Goal: Task Accomplishment & Management: Complete application form

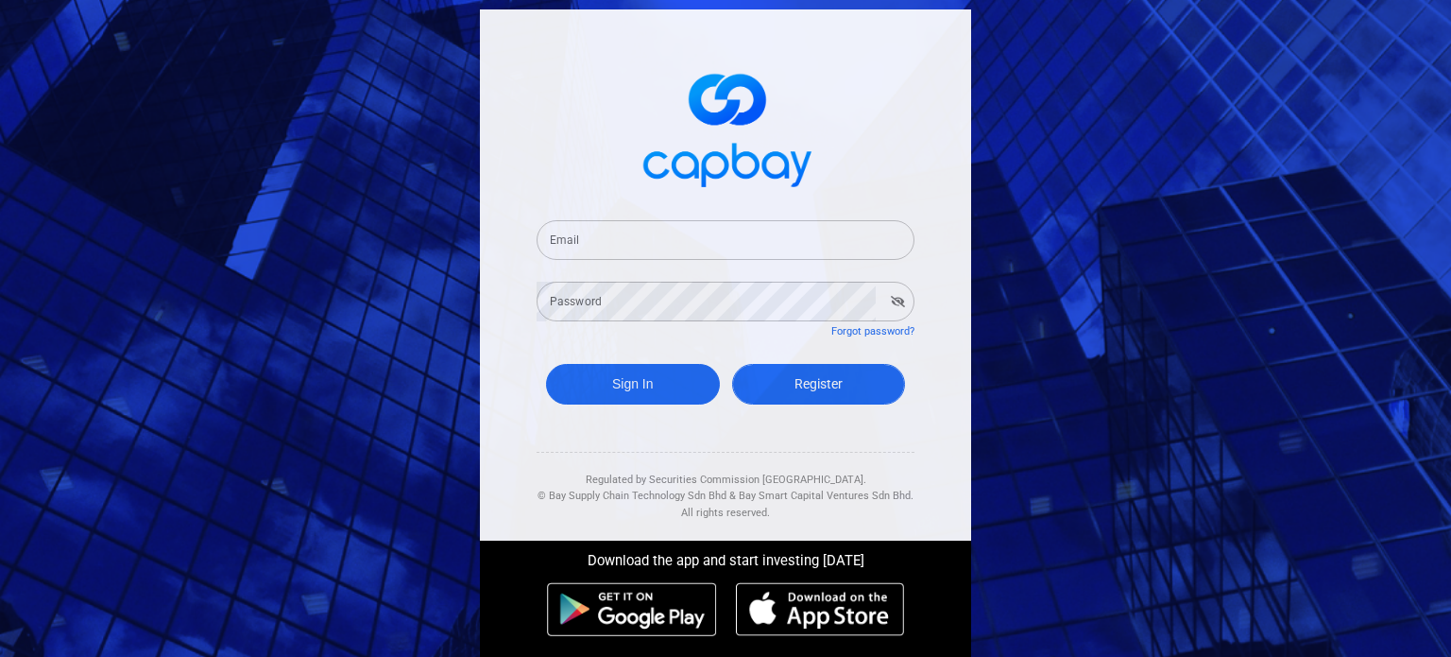
click at [803, 376] on span "Register" at bounding box center [819, 383] width 48 height 15
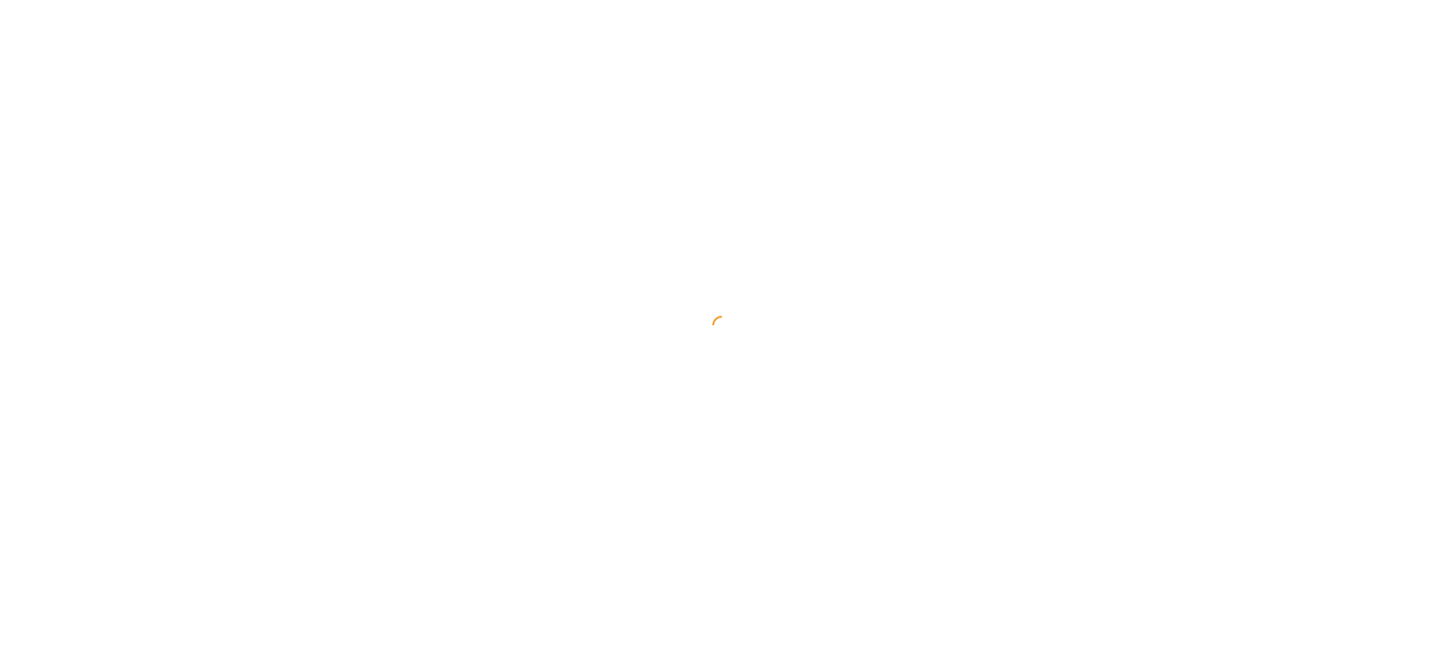
select select "MY"
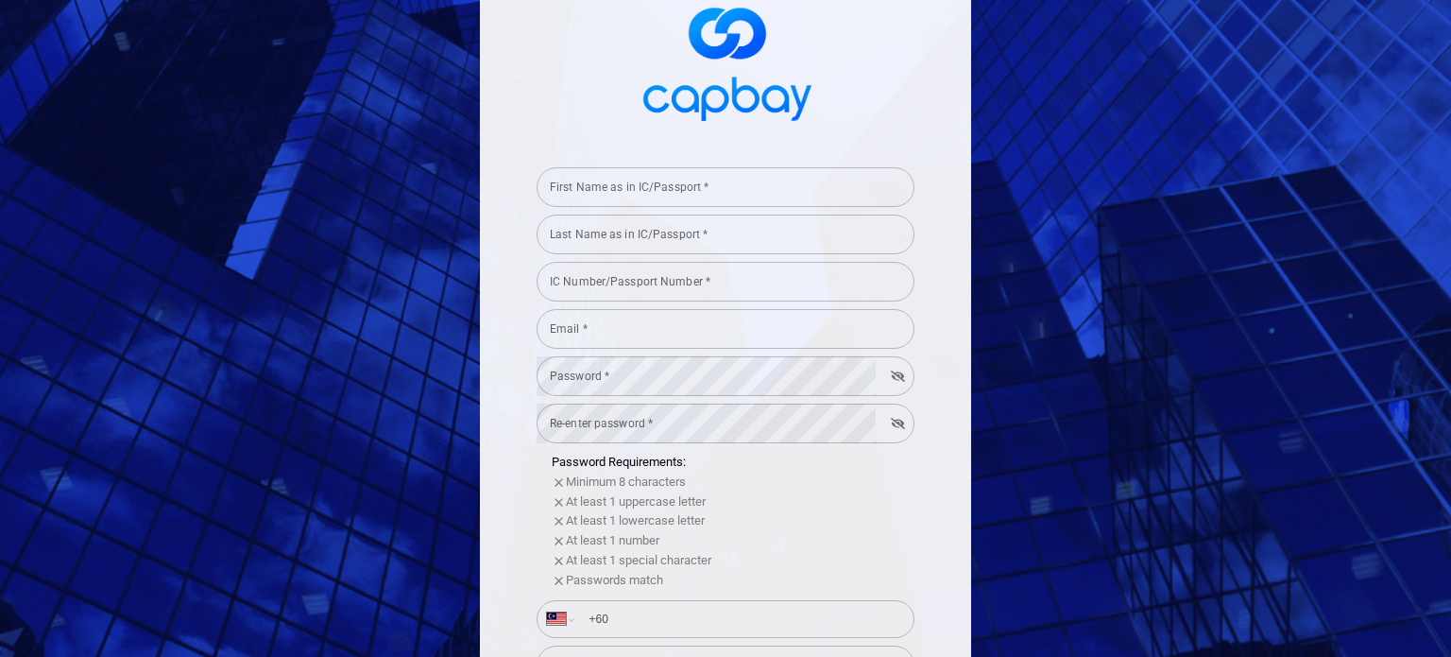
scroll to position [94, 0]
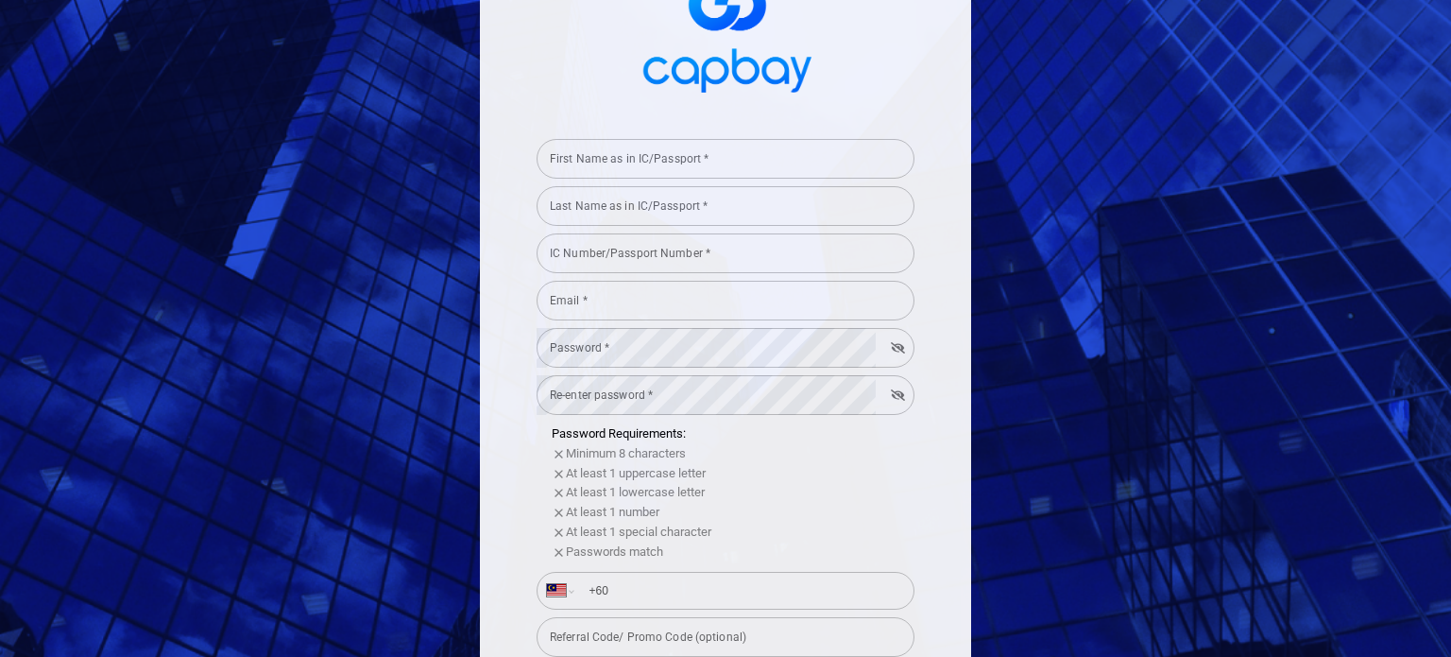
click at [582, 165] on input "First Name as in IC/Passport *" at bounding box center [726, 159] width 378 height 40
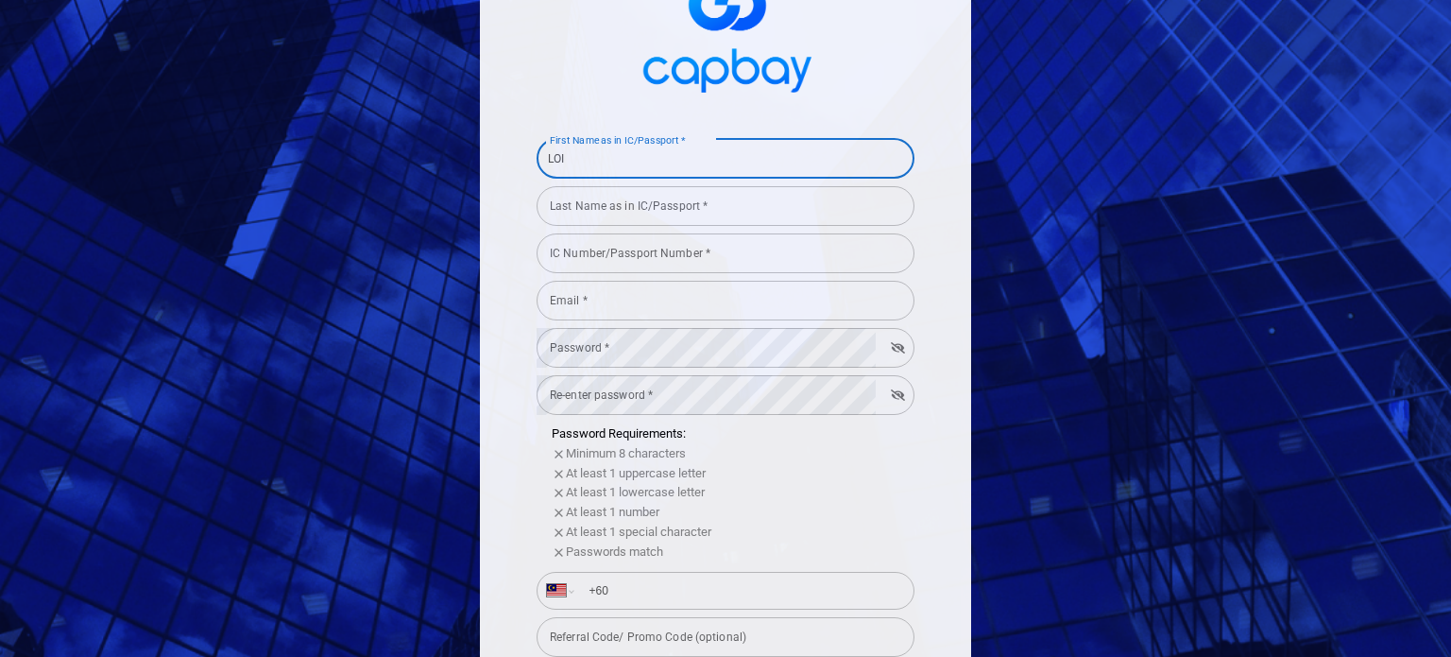
type input "LOI"
click at [632, 214] on input "Last Name as in IC/Passport *" at bounding box center [726, 206] width 378 height 40
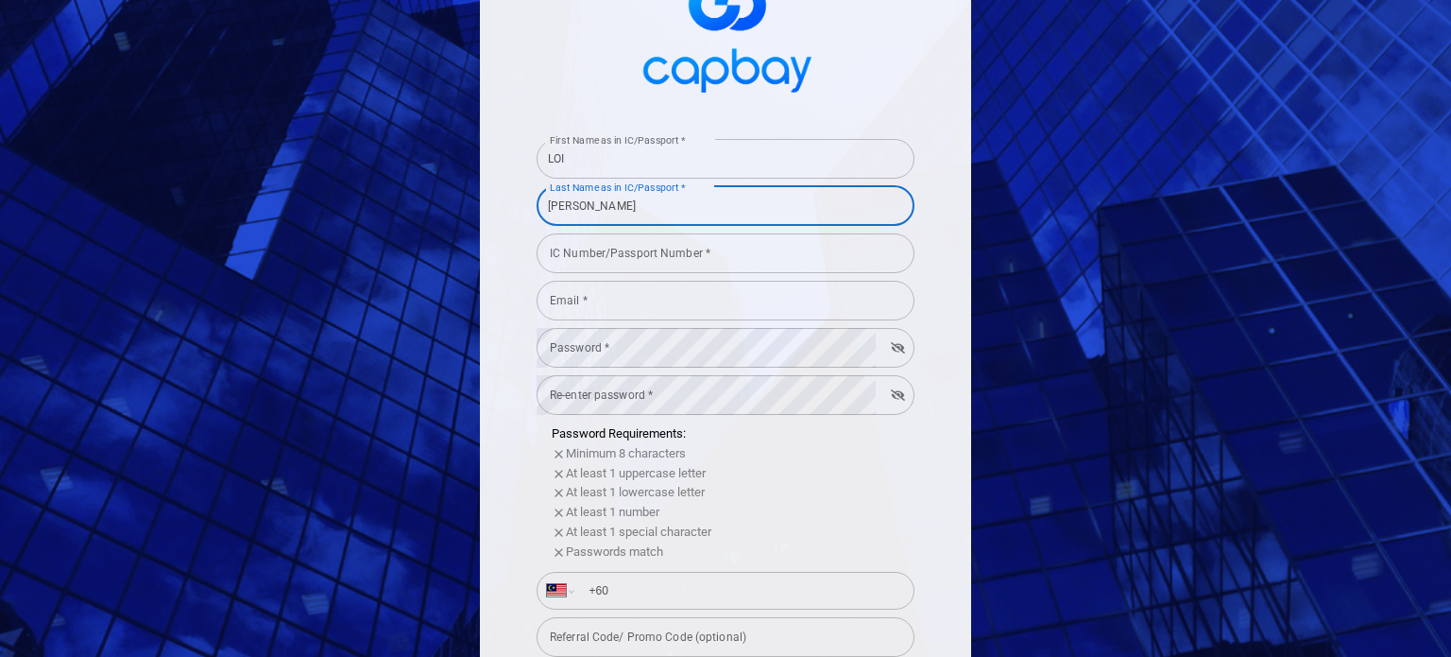
type input "[PERSON_NAME]"
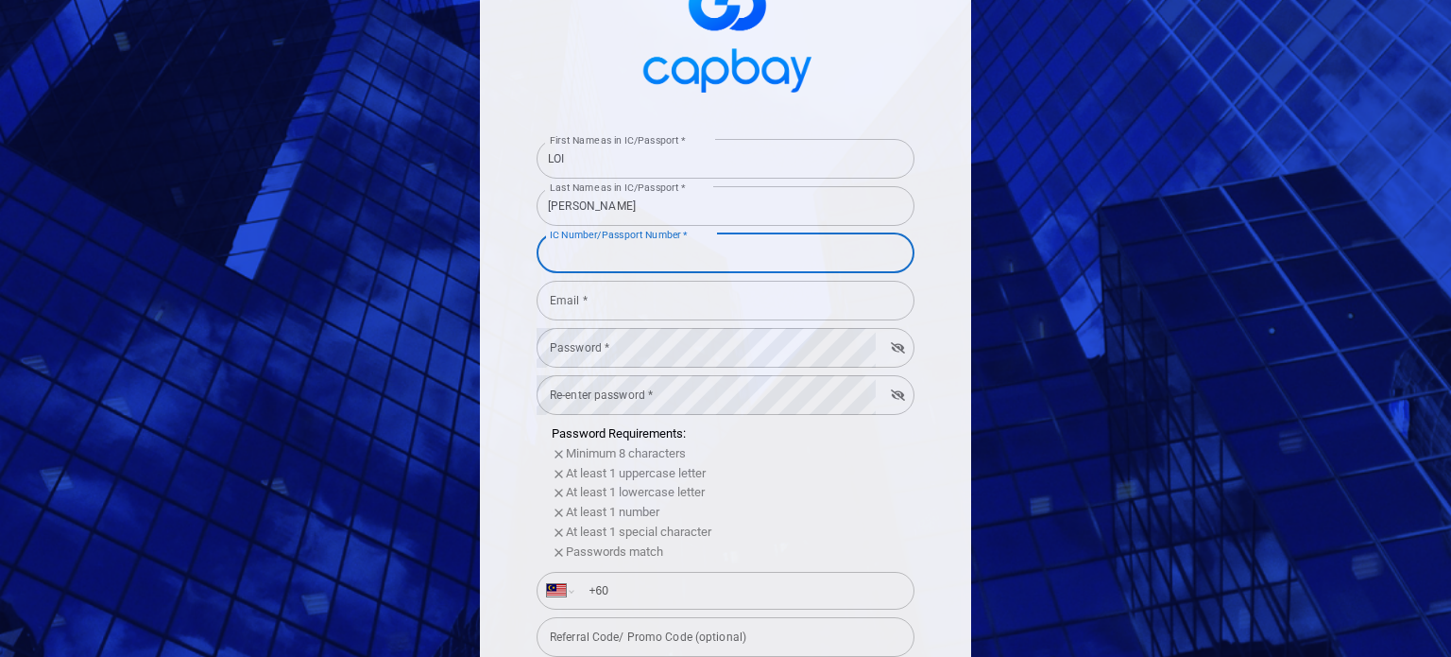
click at [748, 249] on input "IC Number/Passport Number *" at bounding box center [726, 253] width 378 height 40
type input "030115140917"
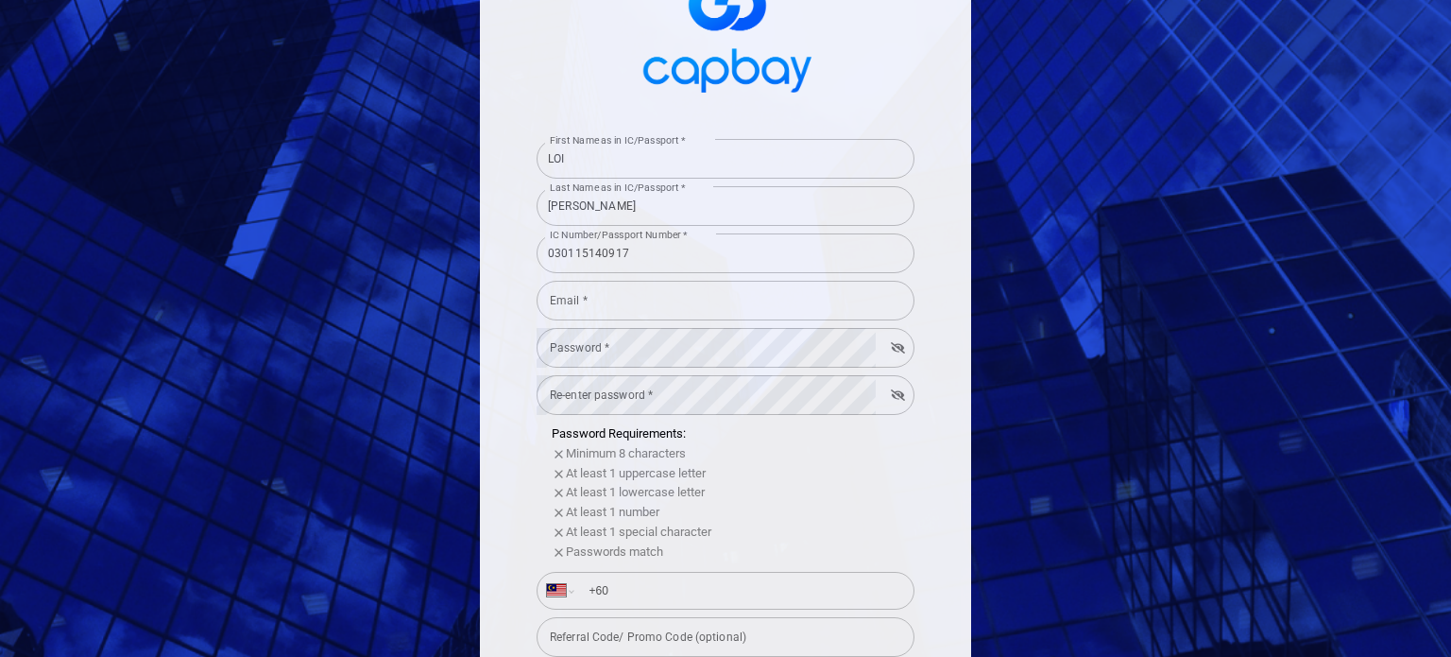
click at [359, 226] on div "First Name as in IC/Passport * LOI First Name as in IC/Passport * Last Name as …" at bounding box center [725, 328] width 1451 height 657
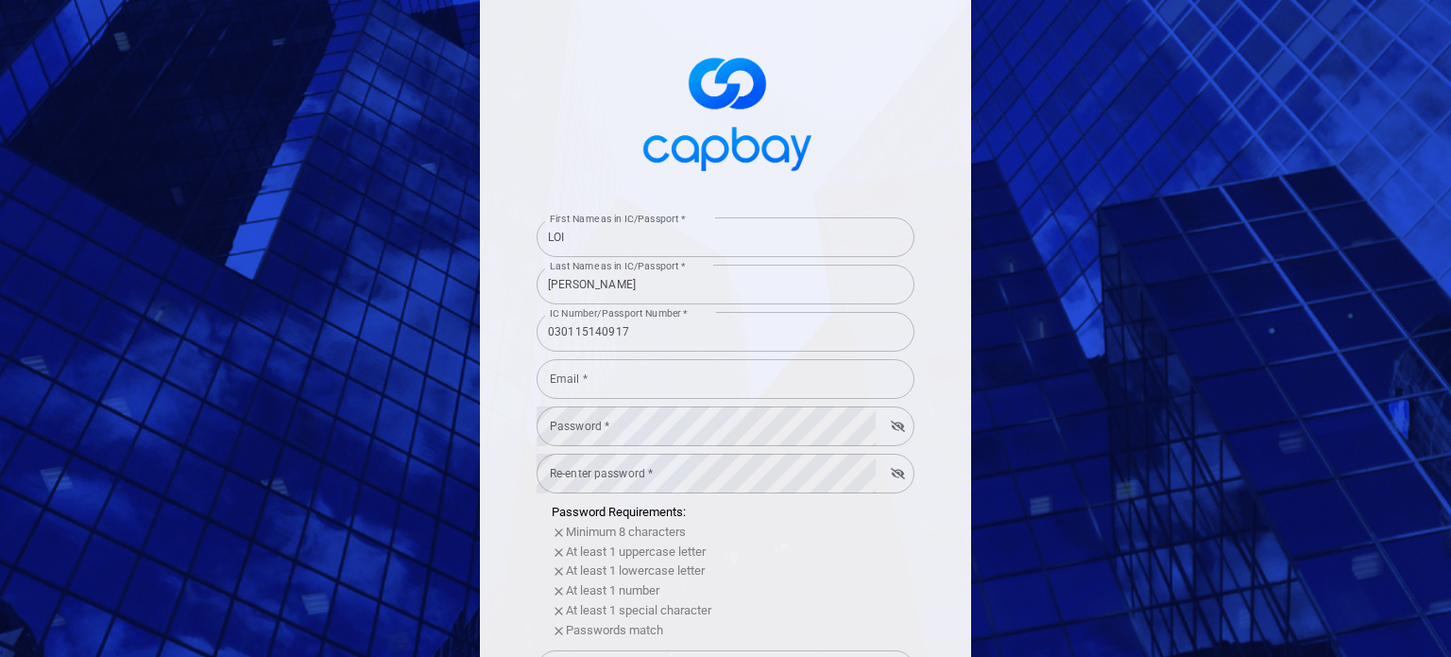
scroll to position [0, 0]
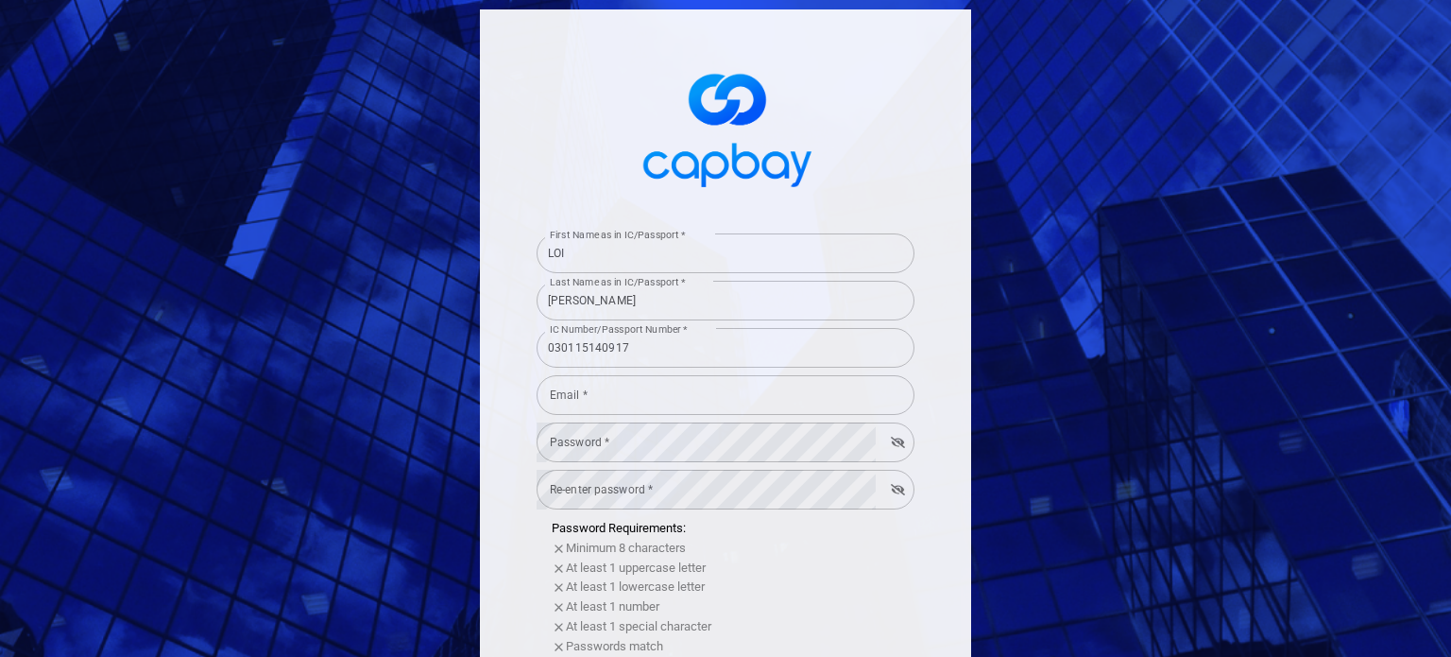
click at [582, 384] on input "Email *" at bounding box center [726, 395] width 378 height 40
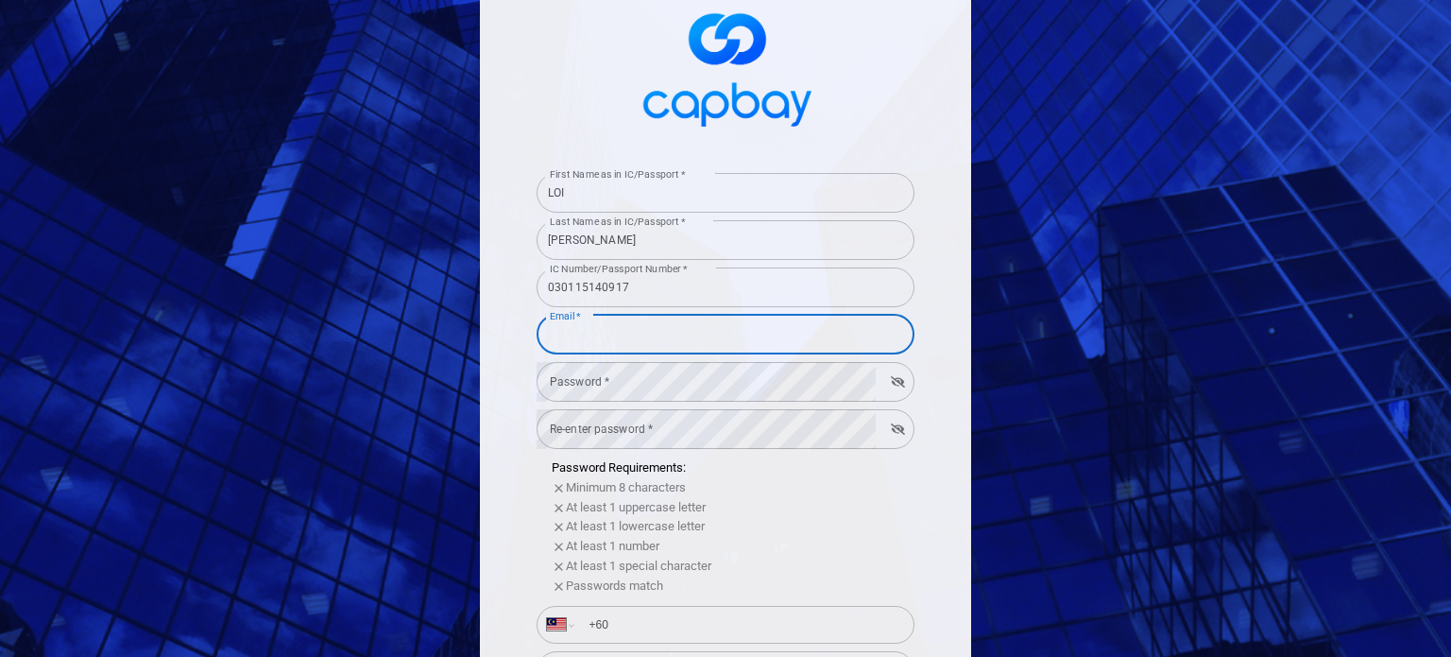
scroll to position [94, 0]
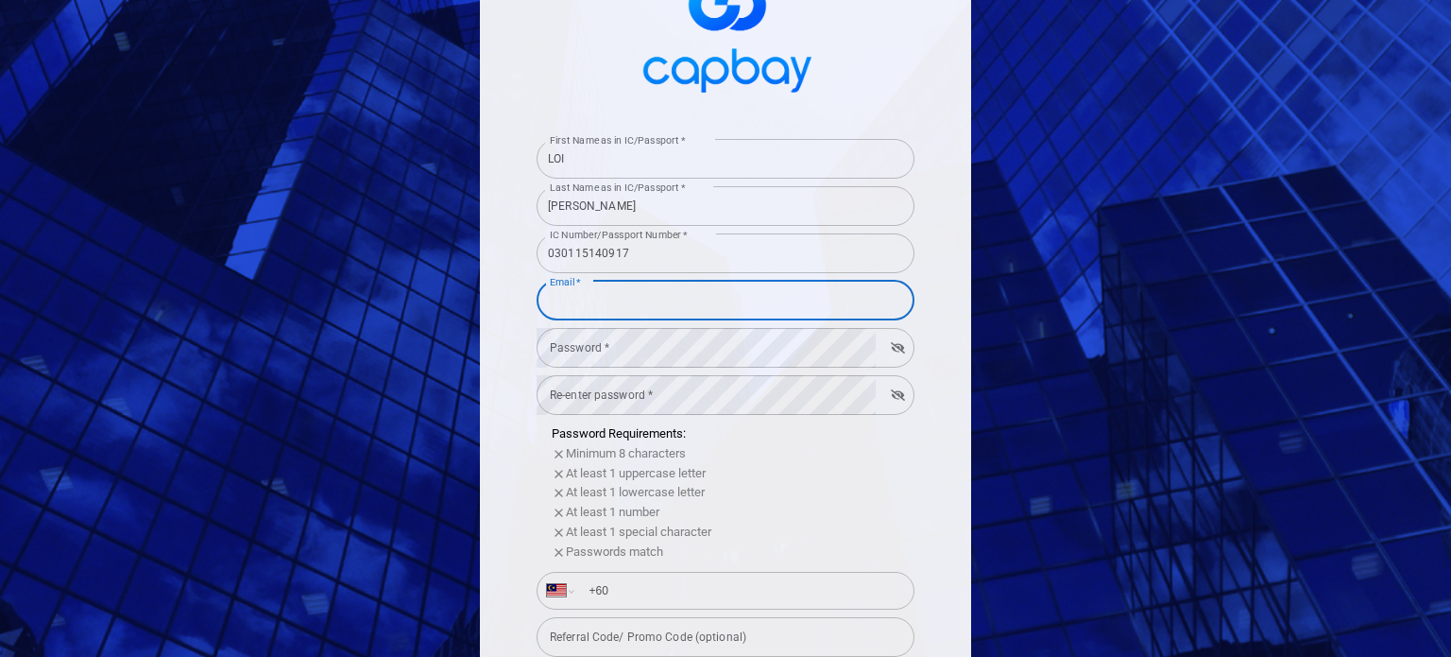
type input "[EMAIL_ADDRESS][DOMAIN_NAME]"
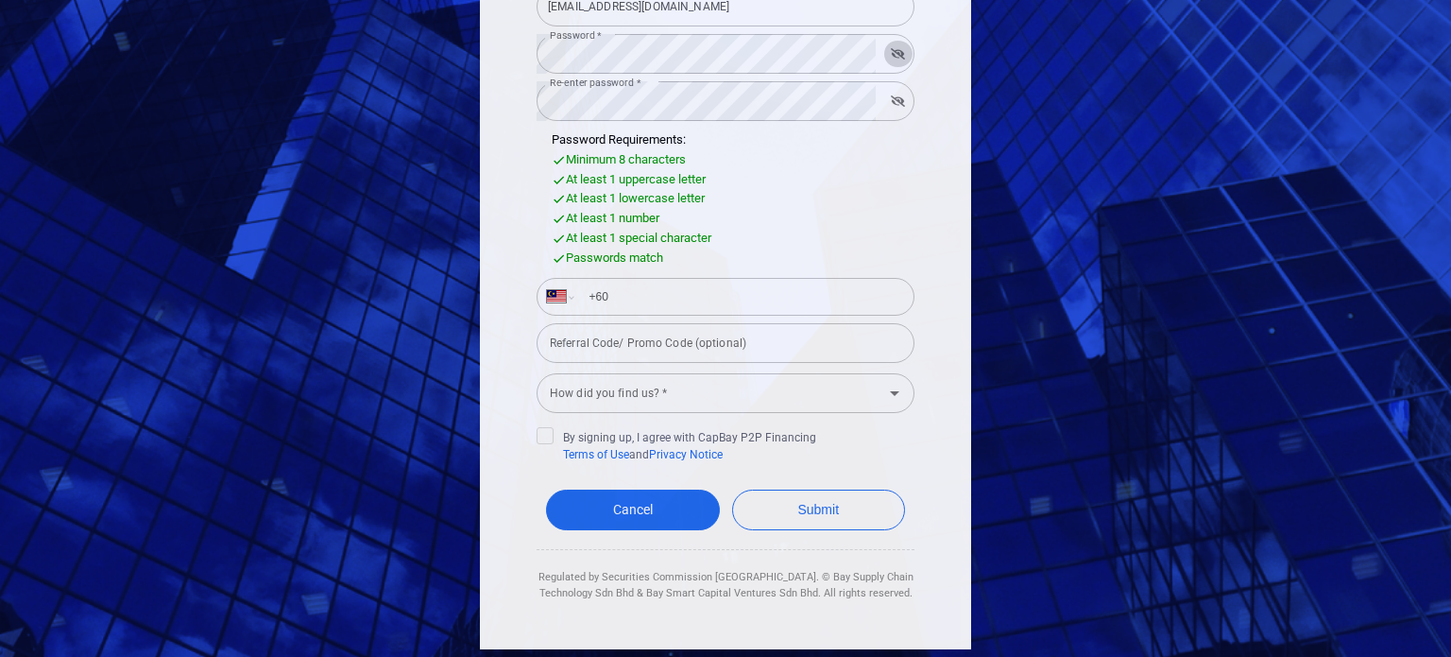
scroll to position [389, 0]
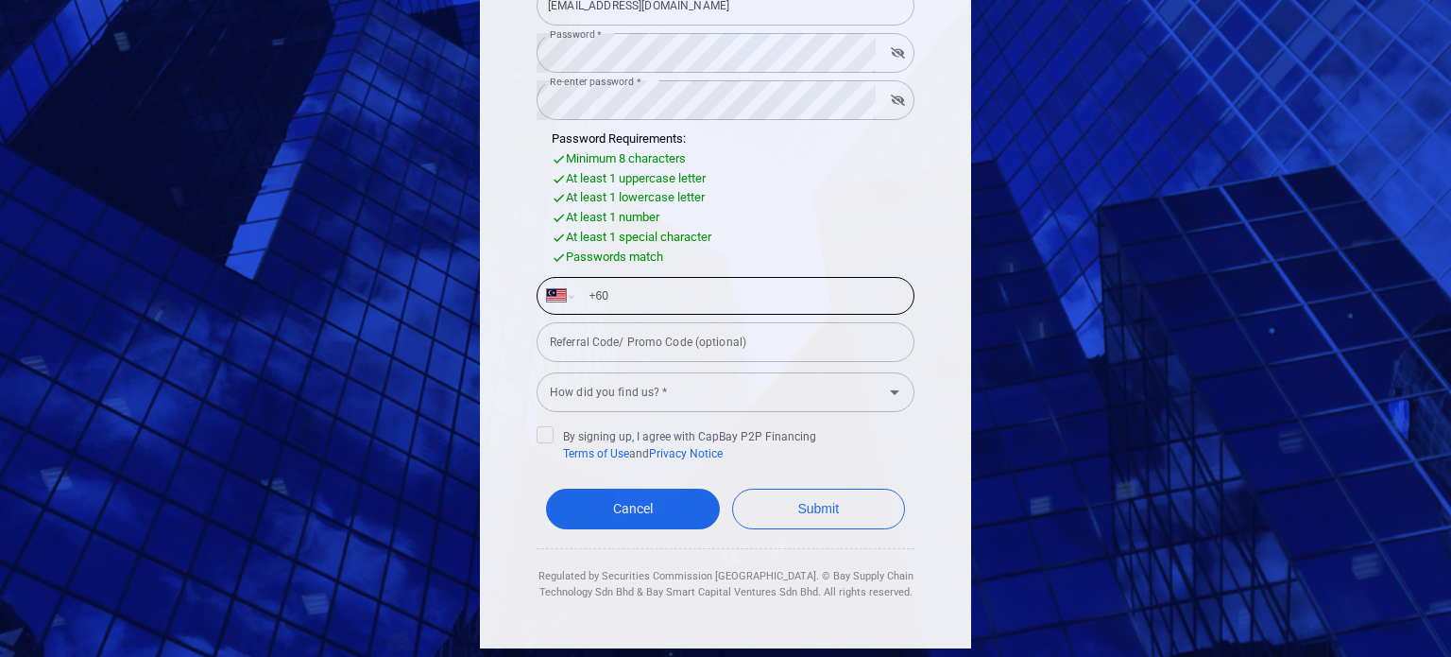
click at [681, 294] on input "+60" at bounding box center [740, 296] width 327 height 30
type input "[PHONE_NUMBER]"
click at [295, 249] on div "First Name as in IC/Passport * LOI First Name as in IC/Passport * Last Name as …" at bounding box center [725, 328] width 1451 height 657
click at [528, 429] on div "First Name as in IC/Passport * LOI First Name as in IC/Passport * Last Name as …" at bounding box center [725, 134] width 491 height 1028
click at [540, 434] on icon at bounding box center [545, 433] width 11 height 9
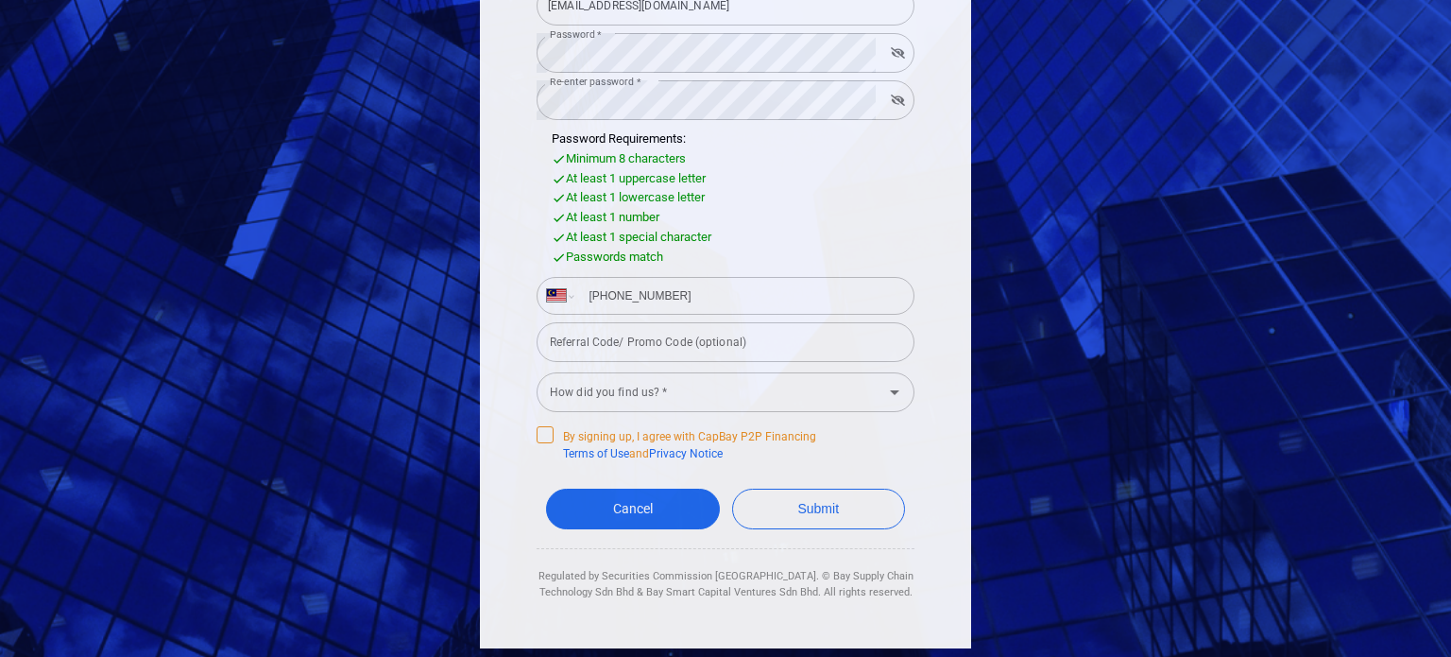
click at [0, 0] on input "By signing up, I agree with CapBay P2P Financing Terms of Use and Privacy Notice" at bounding box center [0, 0] width 0 height 0
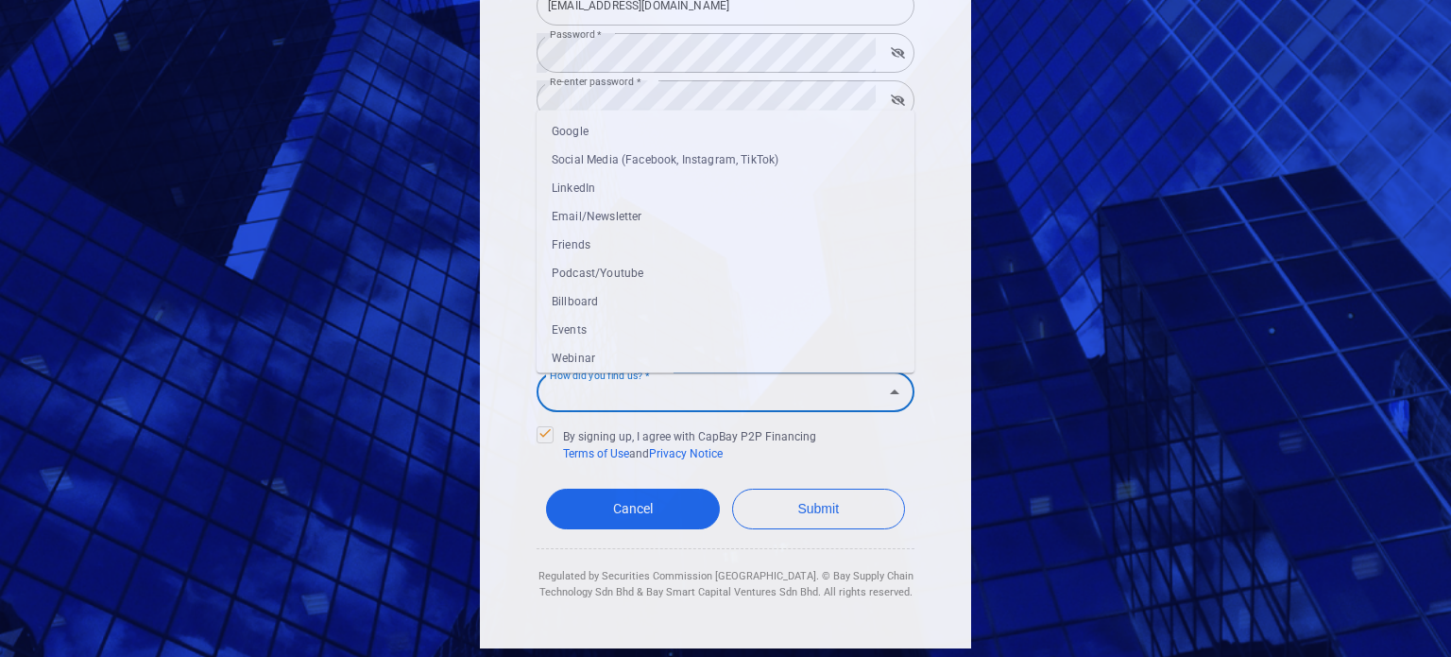
click at [598, 385] on div "How did you find us? * How did you find us? *" at bounding box center [726, 390] width 378 height 43
click at [626, 207] on li "Friends" at bounding box center [726, 210] width 378 height 28
type input "Friends"
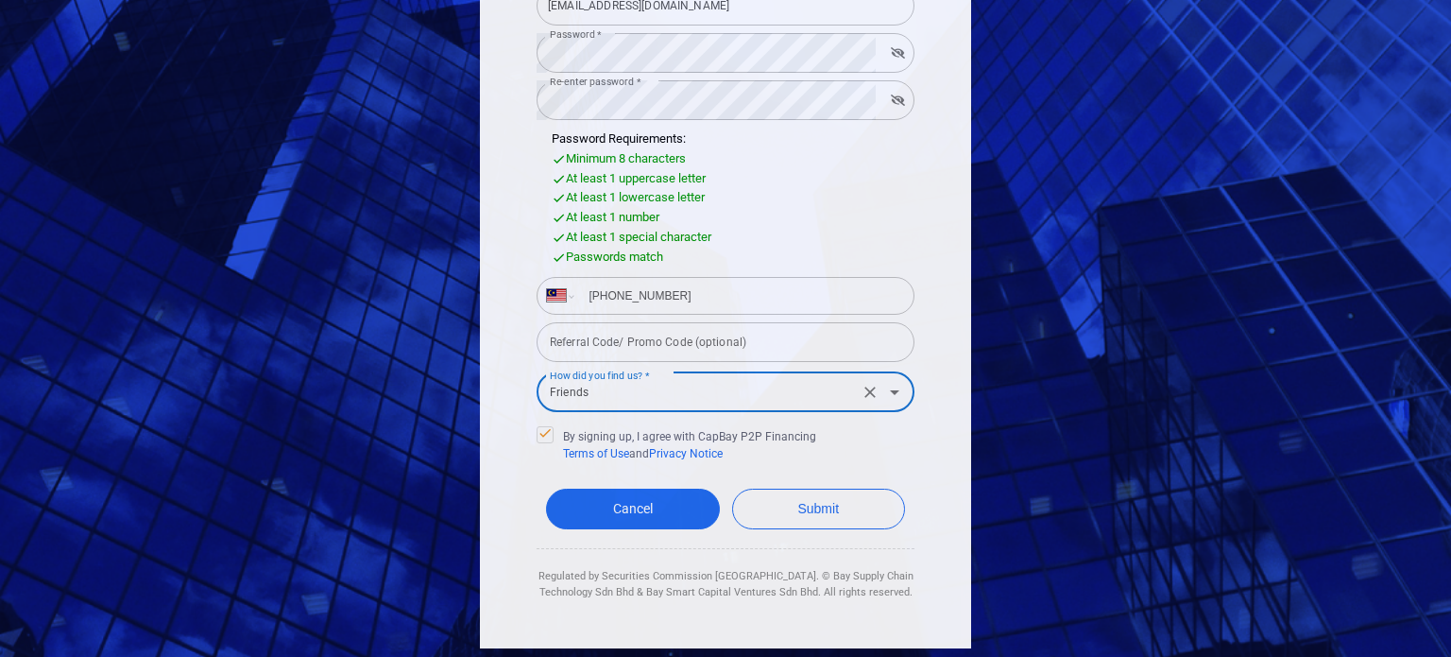
click at [590, 338] on input "Referral Code/ Promo Code (optional)" at bounding box center [726, 342] width 378 height 40
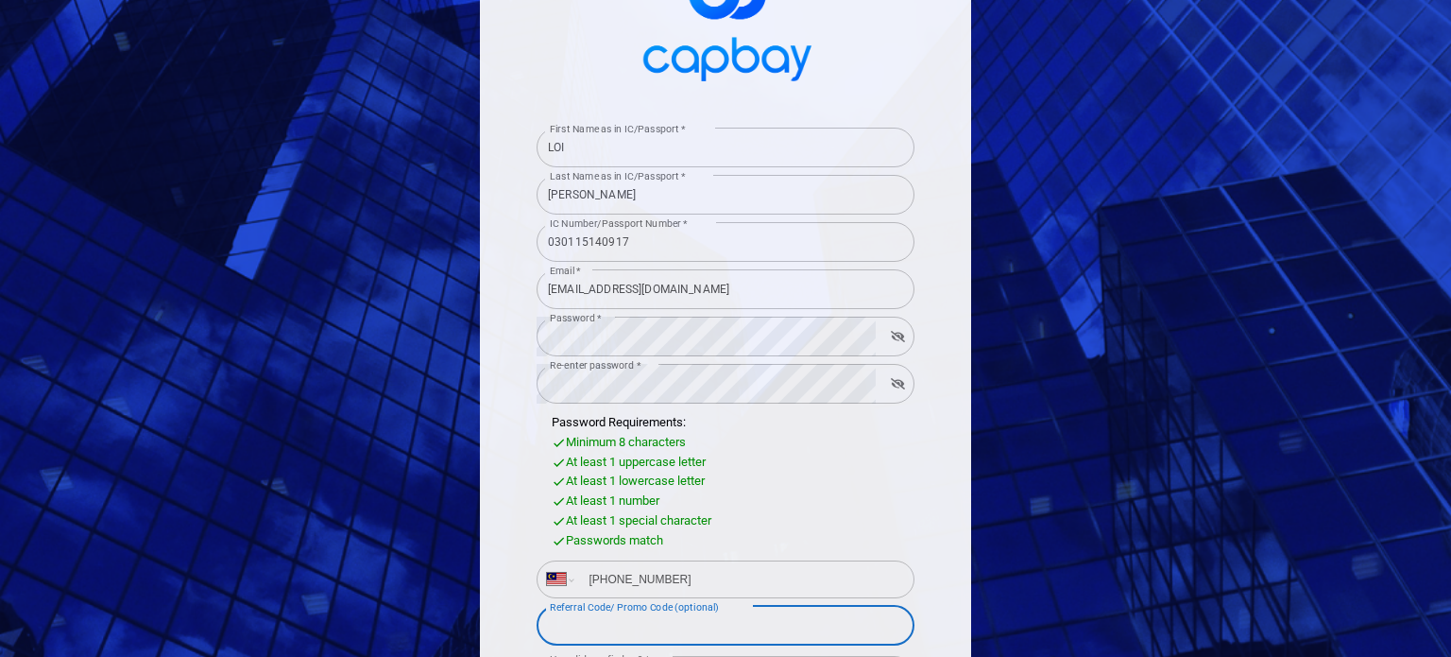
scroll to position [295, 0]
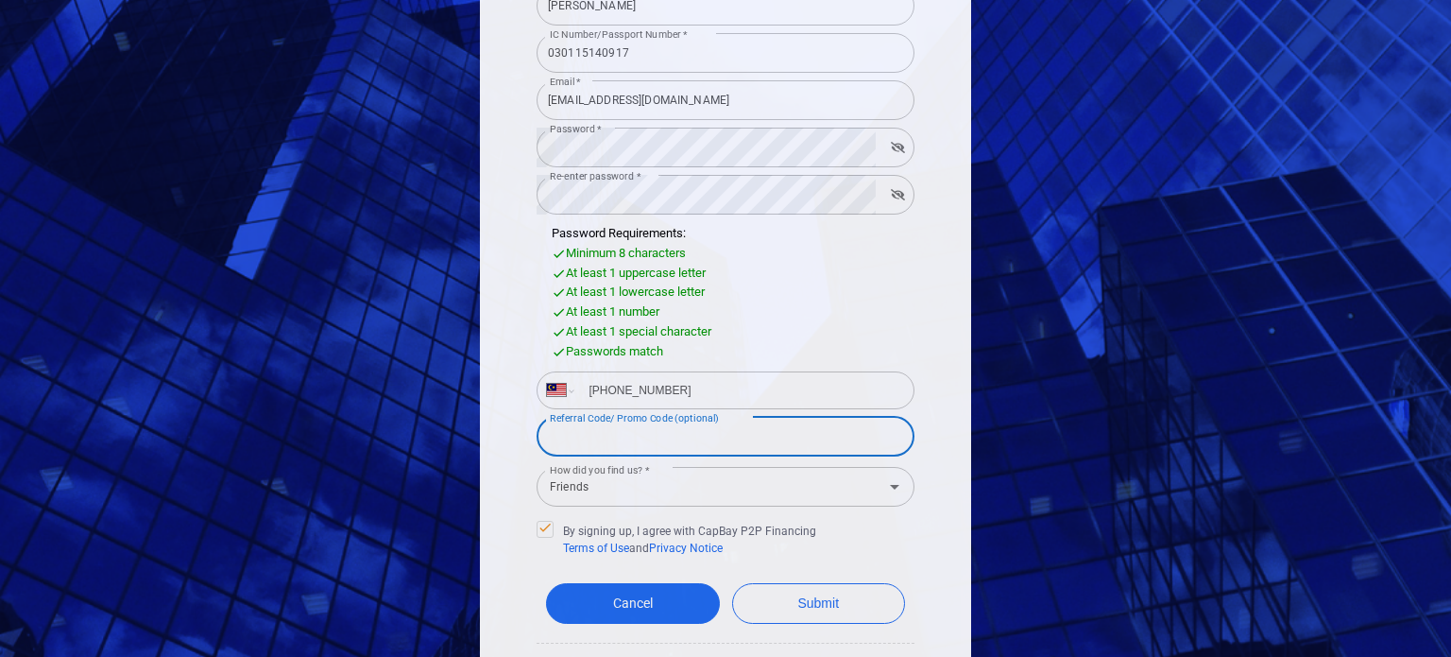
click at [402, 347] on div "First Name as in IC/Passport * LOI First Name as in IC/Passport * Last Name as …" at bounding box center [725, 328] width 1451 height 657
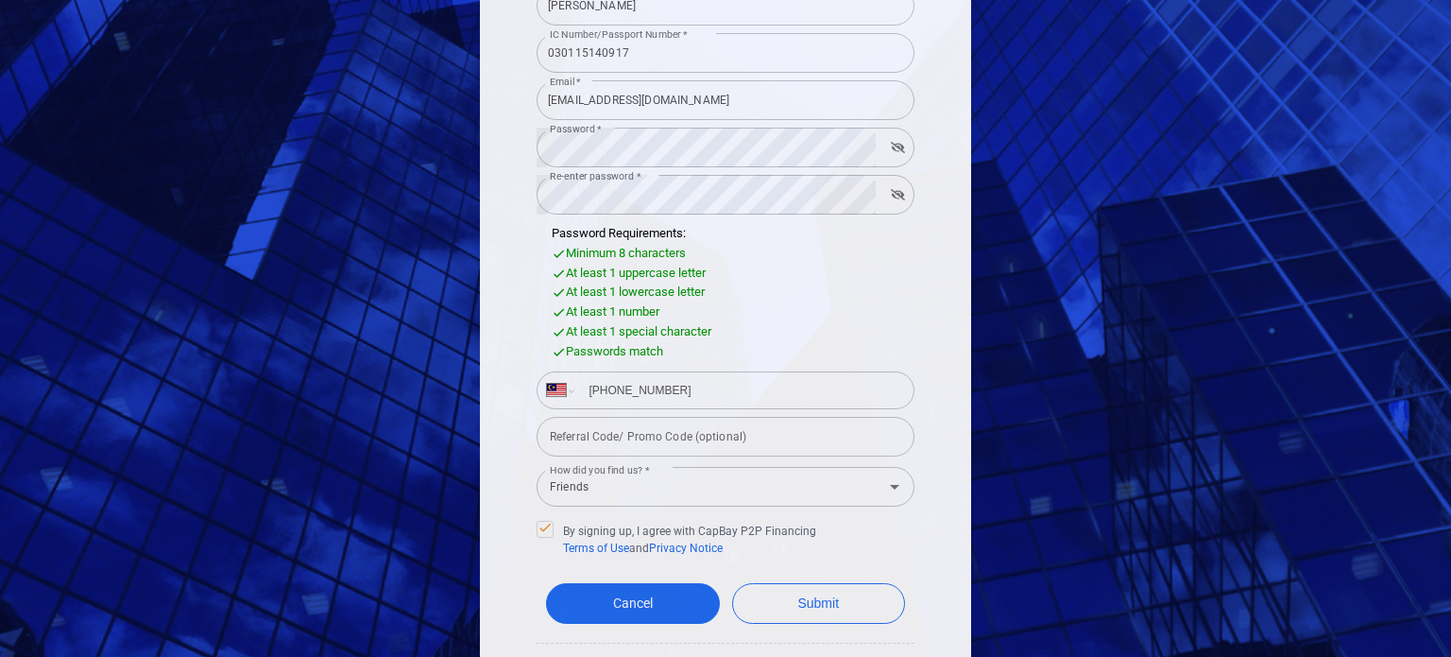
scroll to position [389, 0]
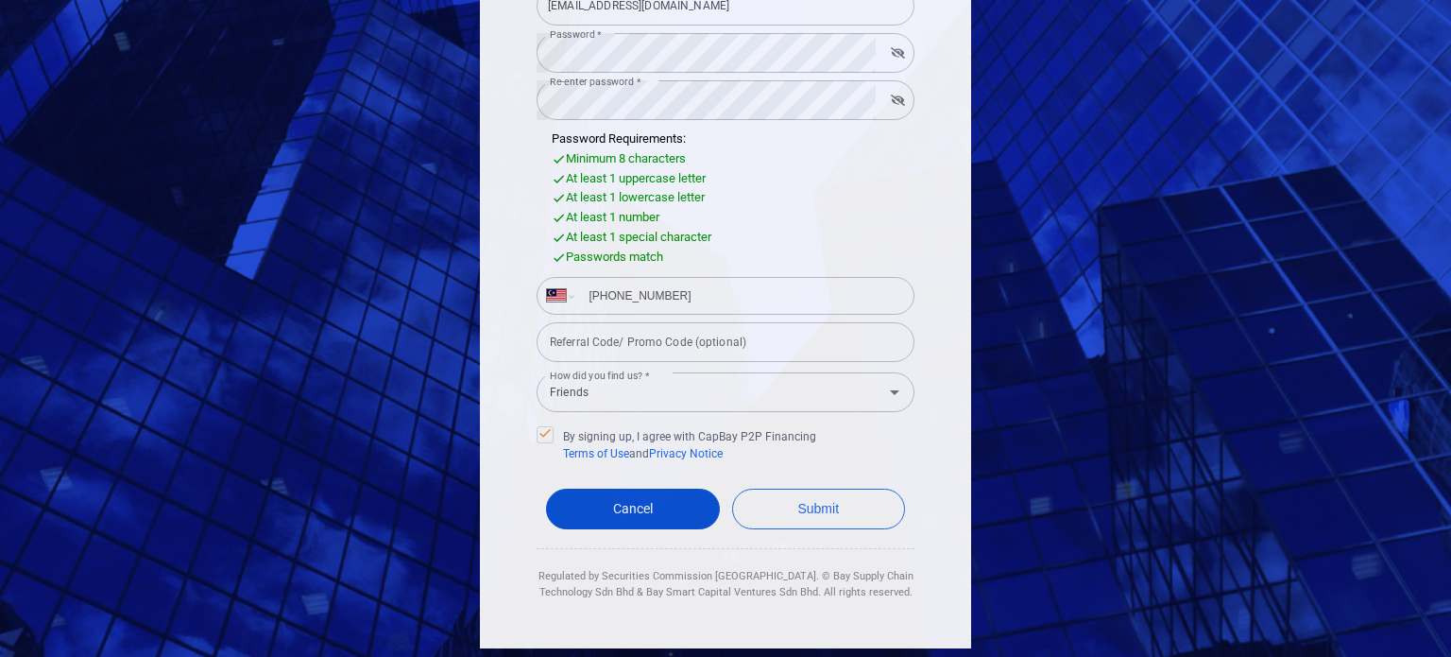
click at [590, 520] on link "Cancel" at bounding box center [633, 509] width 174 height 41
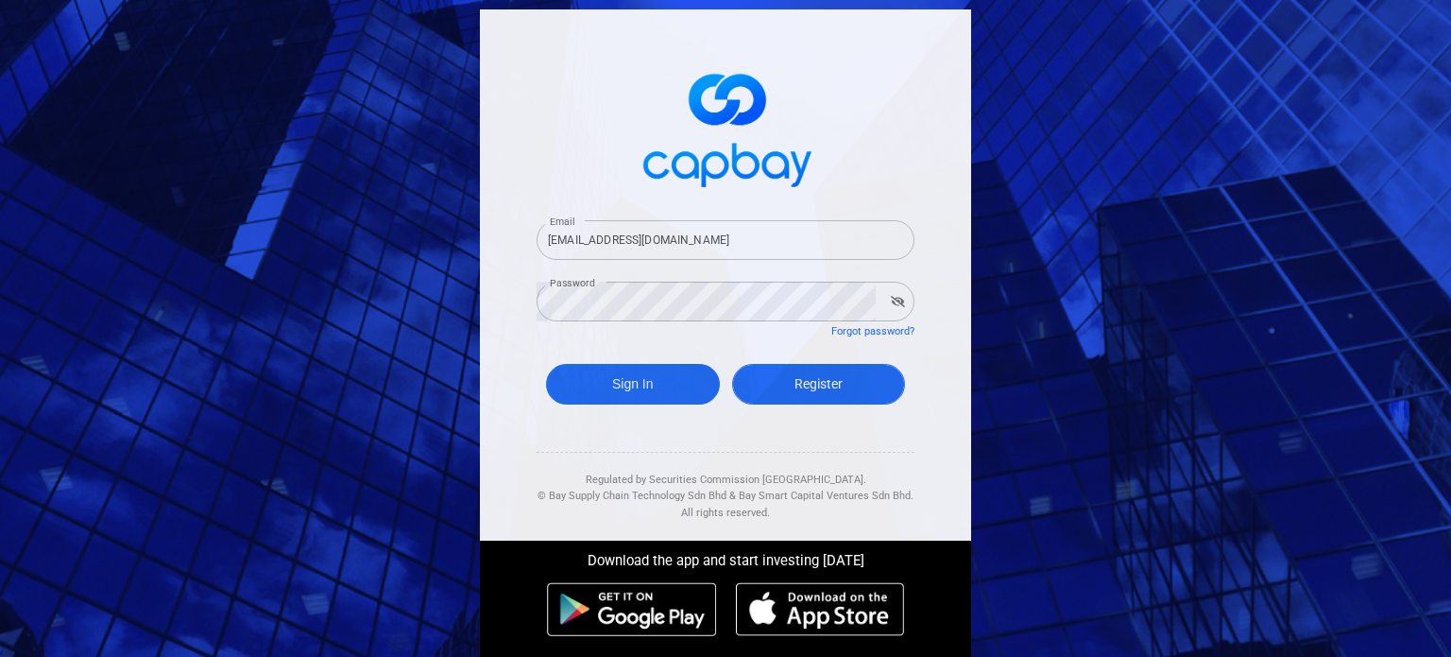
click at [798, 387] on span "Register" at bounding box center [819, 383] width 48 height 15
select select "MY"
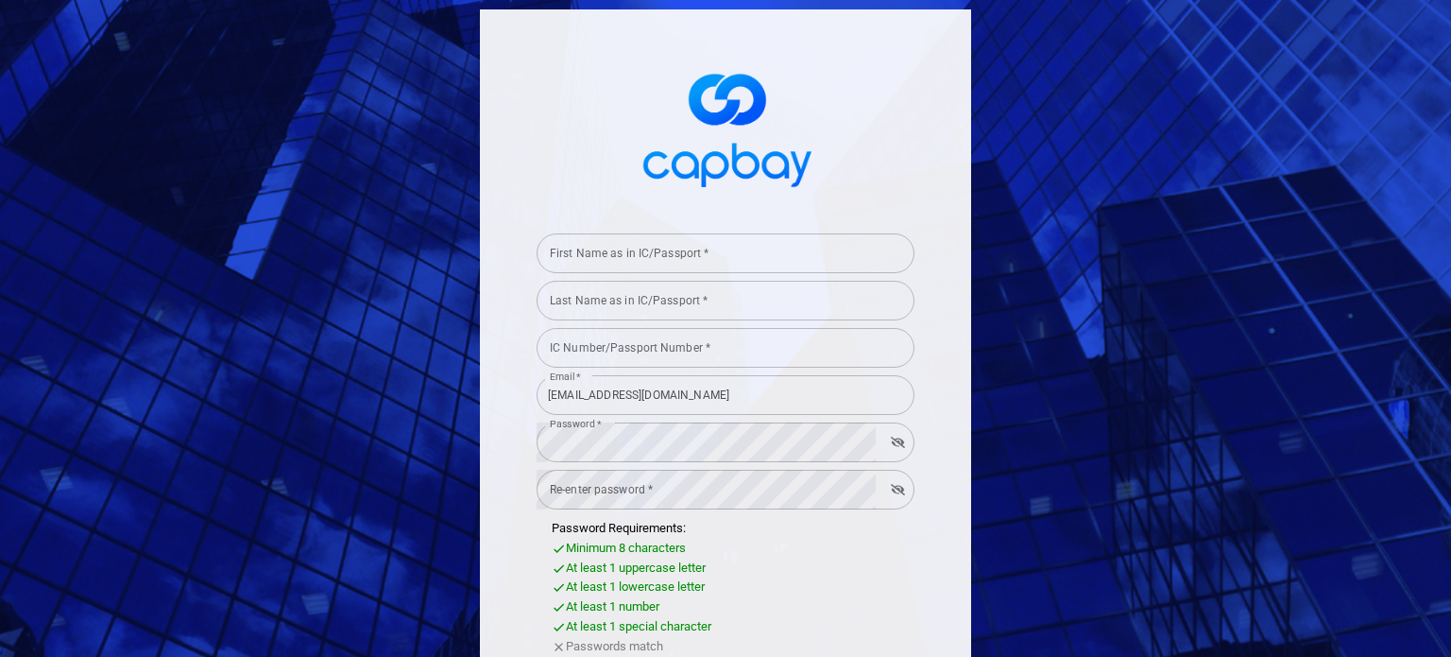
click at [613, 289] on div "Last Name as in IC/Passport * Last Name as in IC/Passport *" at bounding box center [726, 299] width 378 height 43
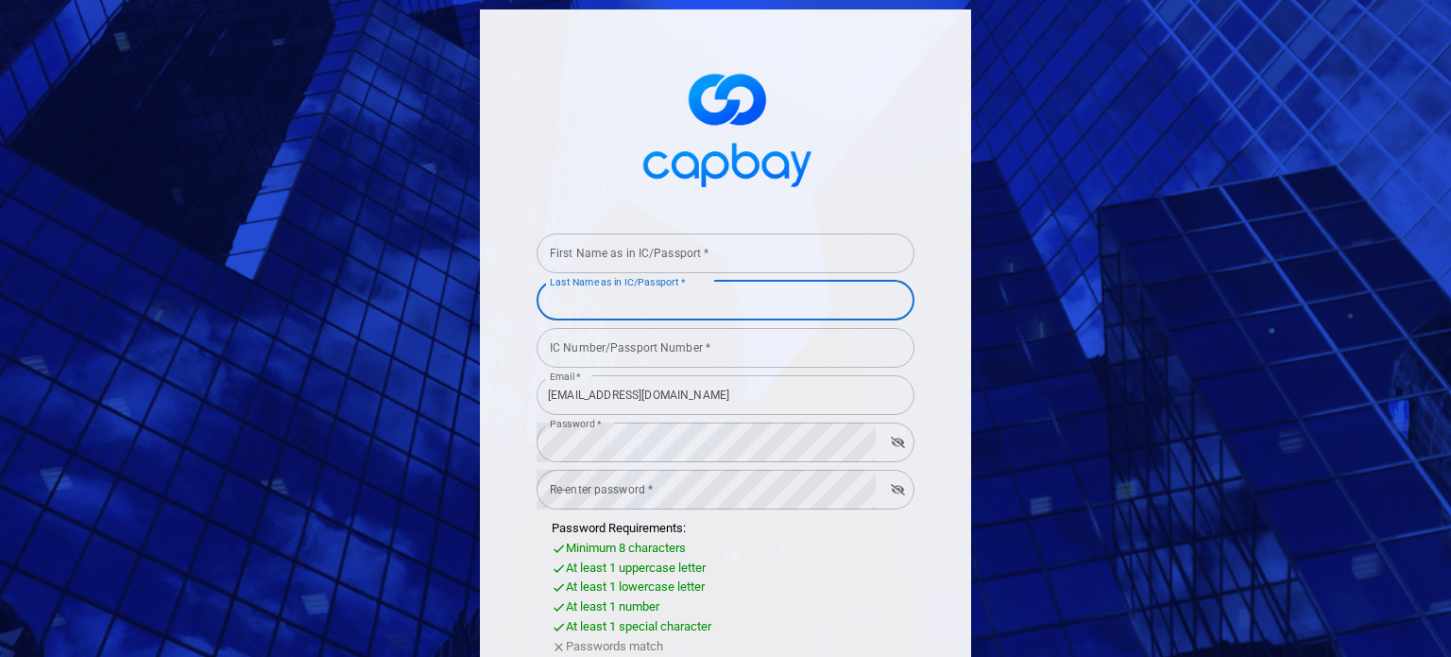
click at [583, 353] on div "IC Number/Passport Number * IC Number/Passport Number *" at bounding box center [726, 346] width 378 height 43
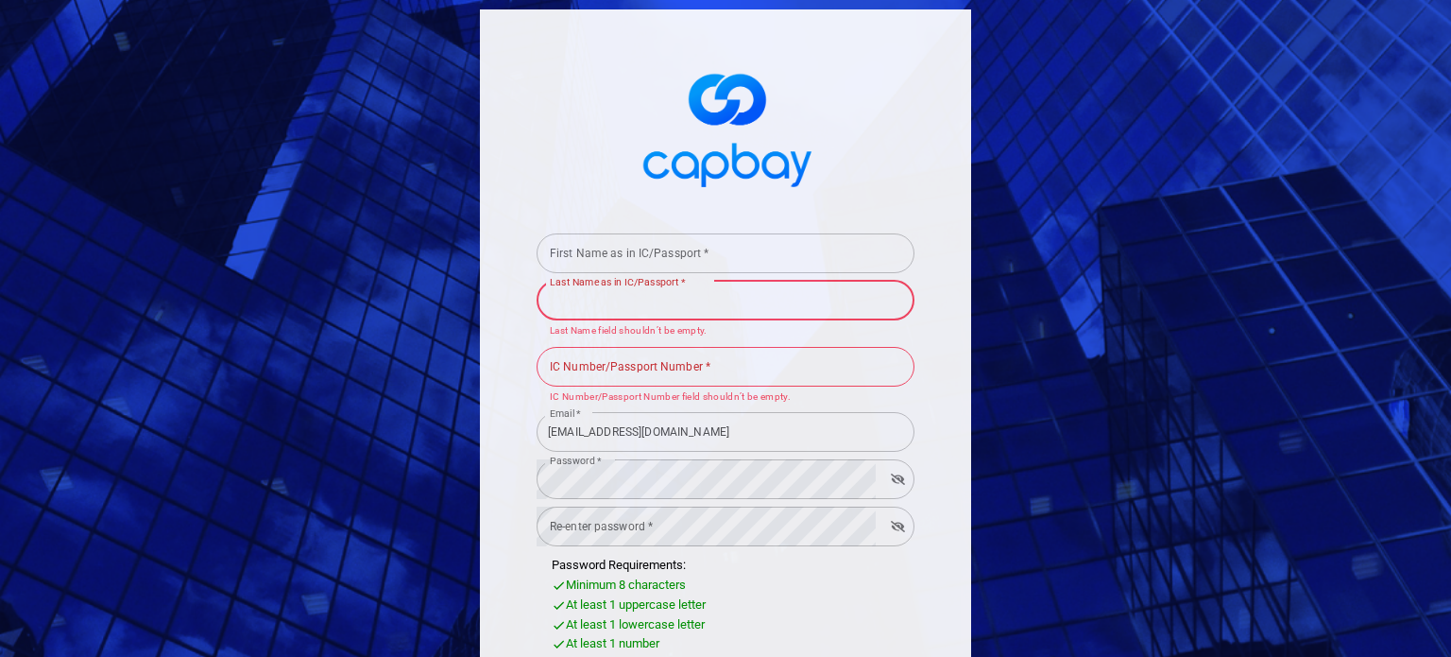
click at [576, 308] on input "Last Name as in IC/Passport *" at bounding box center [726, 301] width 378 height 40
click at [471, 275] on div "First Name as in IC/Passport * First Name as in IC/Passport * Last Name as in I…" at bounding box center [726, 542] width 510 height 1084
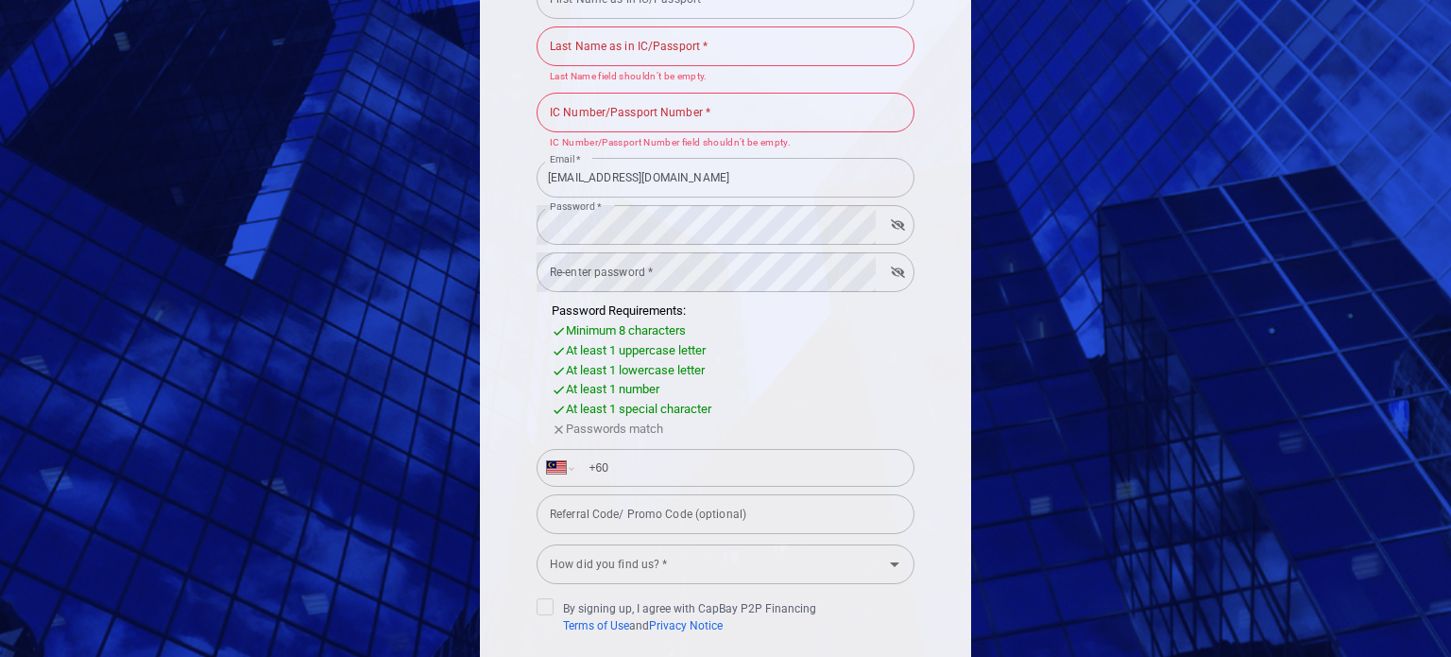
scroll to position [378, 0]
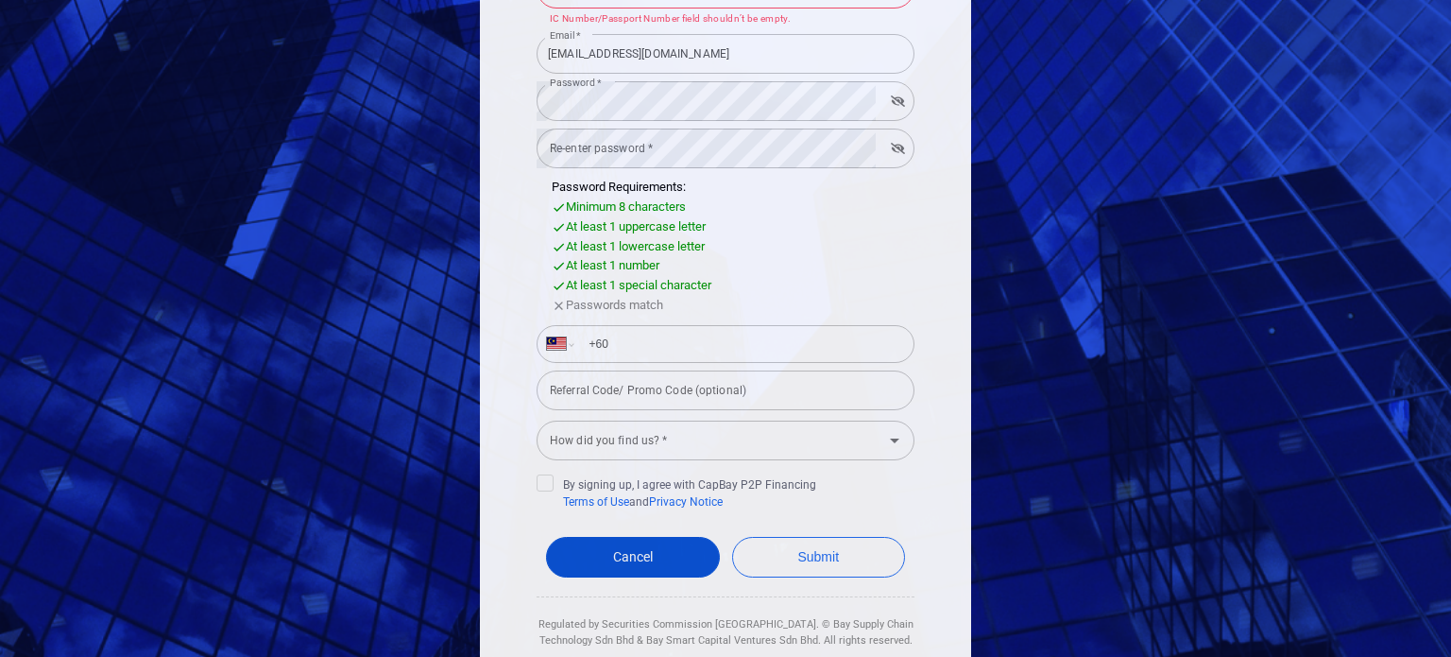
click at [608, 570] on link "Cancel" at bounding box center [633, 557] width 174 height 41
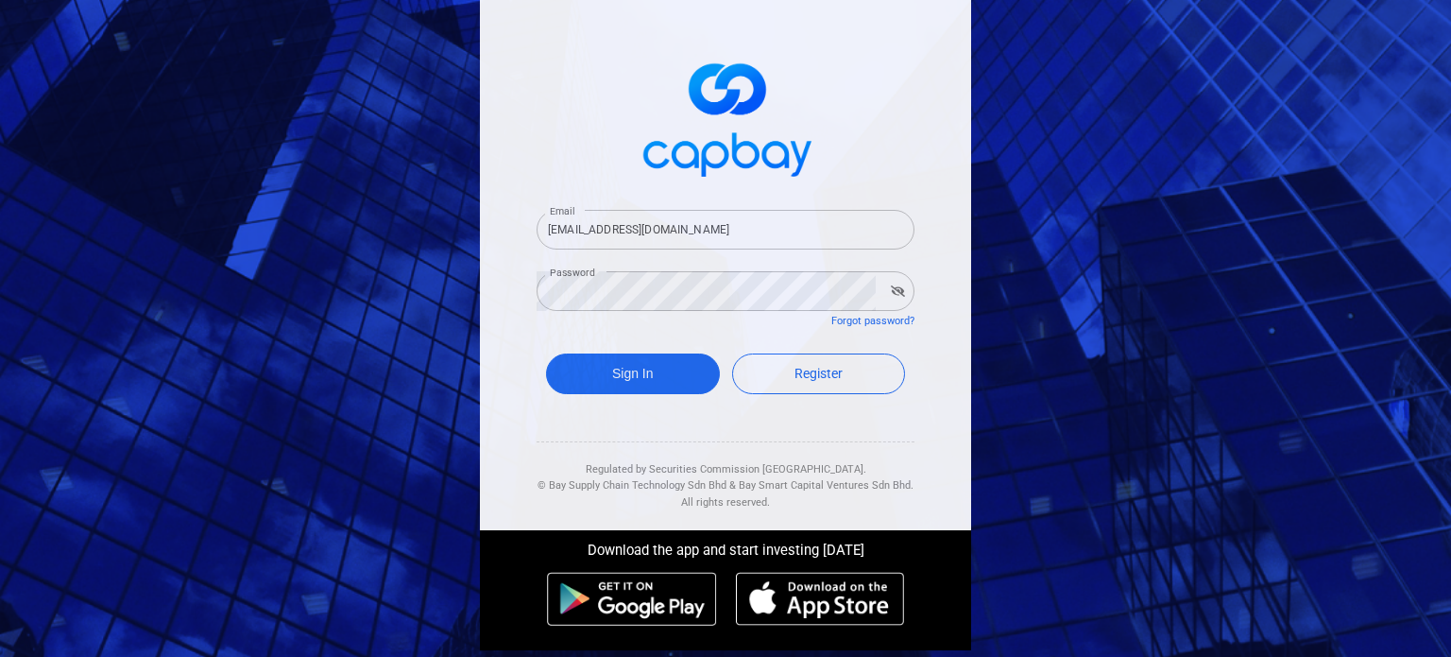
scroll to position [12, 0]
